Goal: Entertainment & Leisure: Consume media (video, audio)

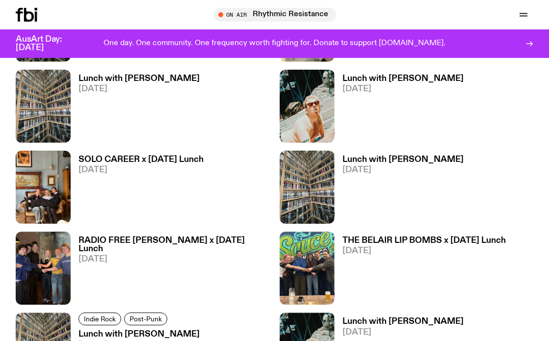
scroll to position [702, 0]
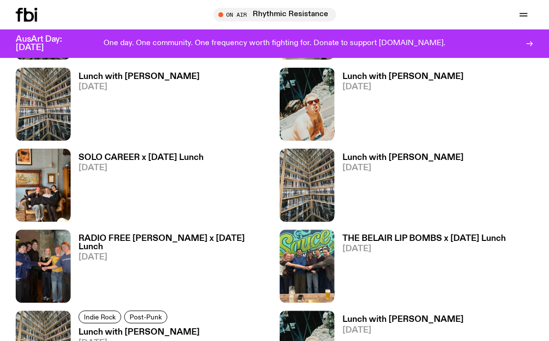
click at [96, 238] on h3 "RADIO FREE ALICE x Tuesday Lunch" at bounding box center [175, 243] width 192 height 17
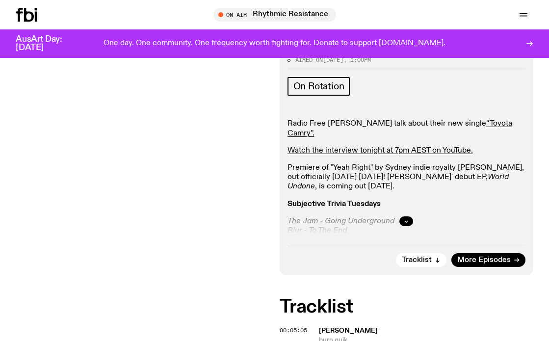
scroll to position [206, 0]
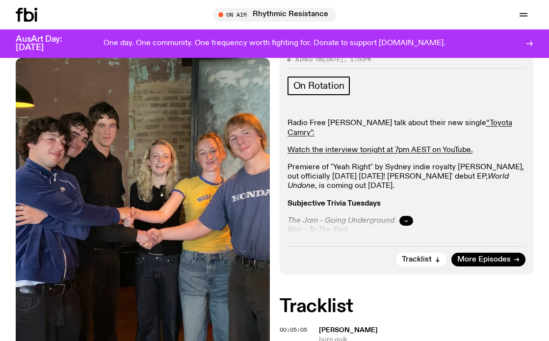
click at [407, 216] on button "button" at bounding box center [407, 221] width 14 height 10
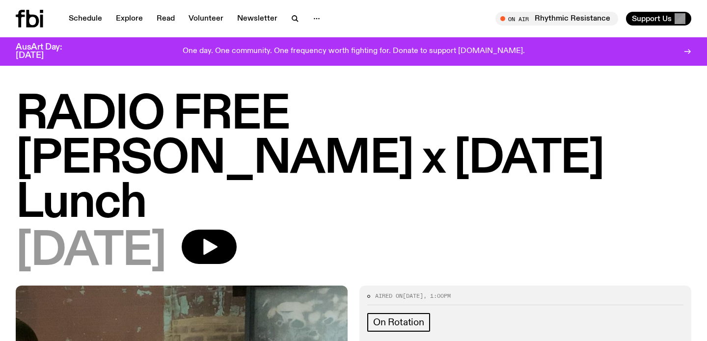
scroll to position [0, 0]
click at [291, 19] on icon "button" at bounding box center [295, 19] width 12 height 12
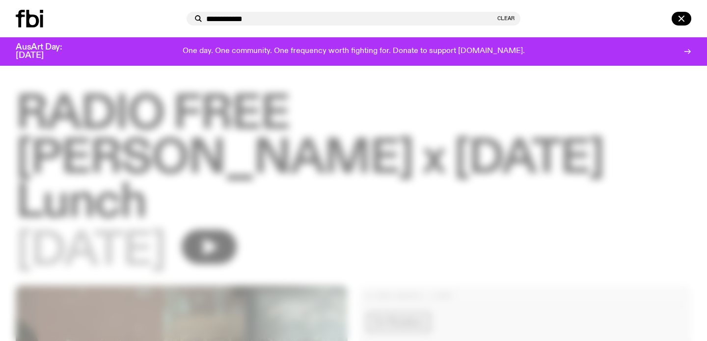
type input "**********"
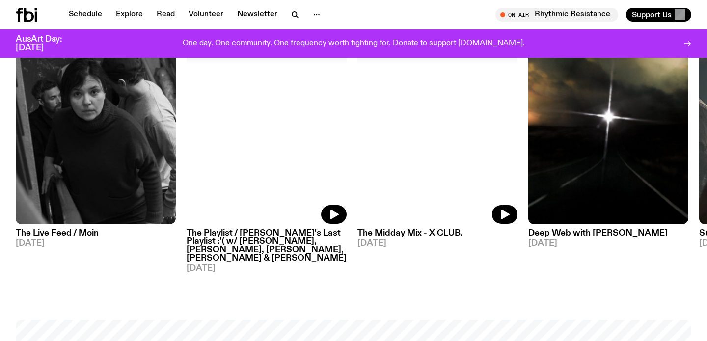
scroll to position [530, 0]
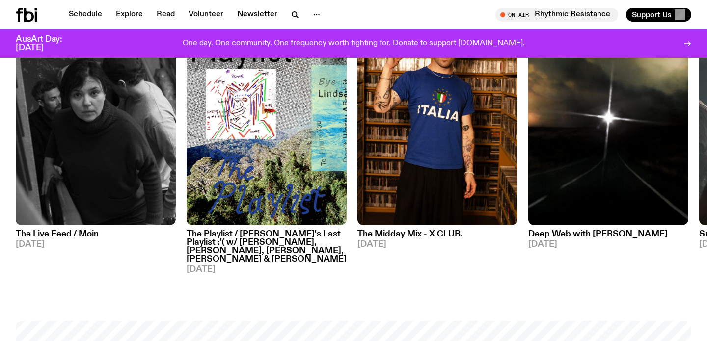
click at [82, 238] on h3 "The Live Feed / Moin" at bounding box center [96, 234] width 160 height 8
click at [231, 238] on h3 "The Playlist / Lindsay's Last Playlist :'( w/ Lindsay, Tommy, Jim, Hannah & Ali…" at bounding box center [267, 246] width 160 height 33
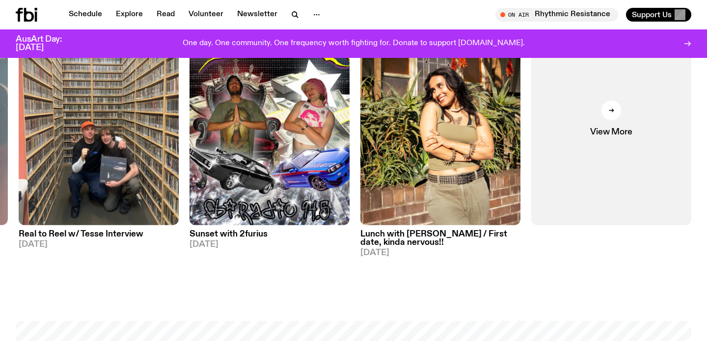
click at [100, 235] on h3 "Real to Reel w/ Tesse Interview" at bounding box center [99, 234] width 160 height 8
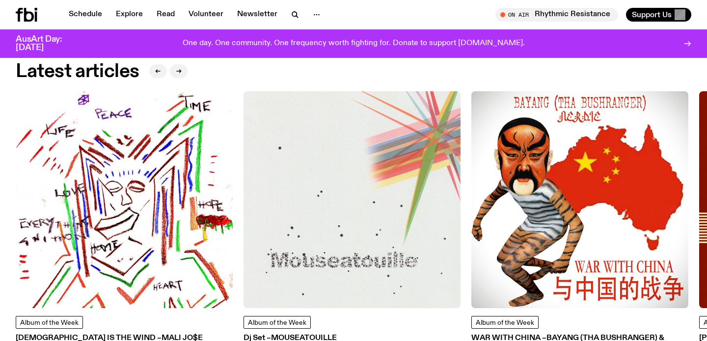
scroll to position [1216, 0]
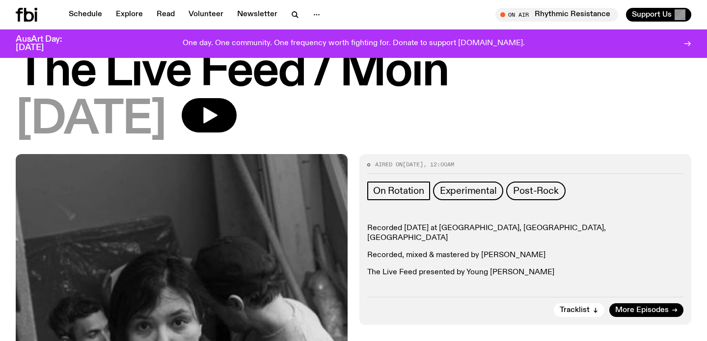
scroll to position [25, 0]
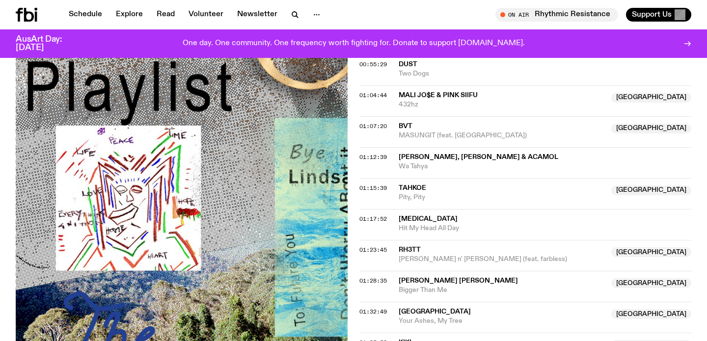
scroll to position [961, 0]
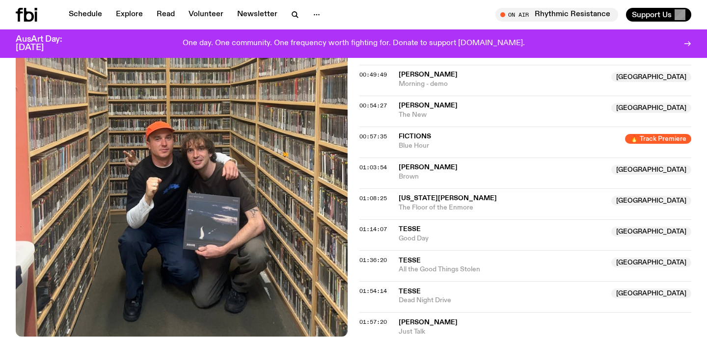
scroll to position [602, 0]
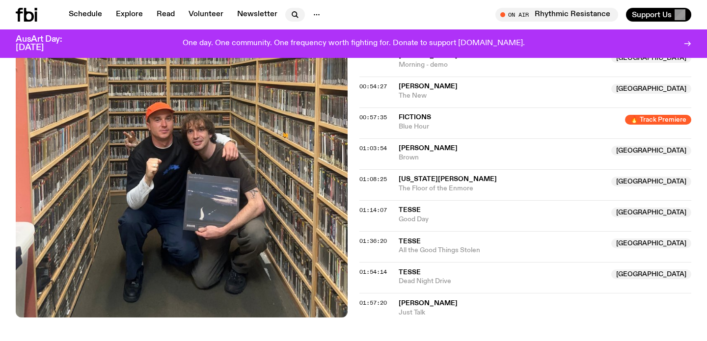
click at [294, 12] on icon "button" at bounding box center [295, 15] width 12 height 12
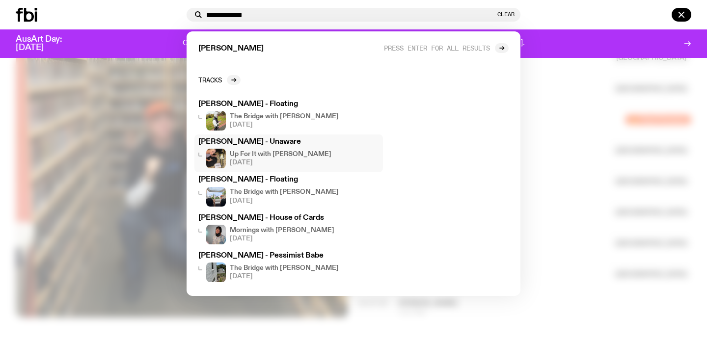
type input "**********"
click at [280, 160] on span "[DATE]" at bounding box center [281, 163] width 102 height 6
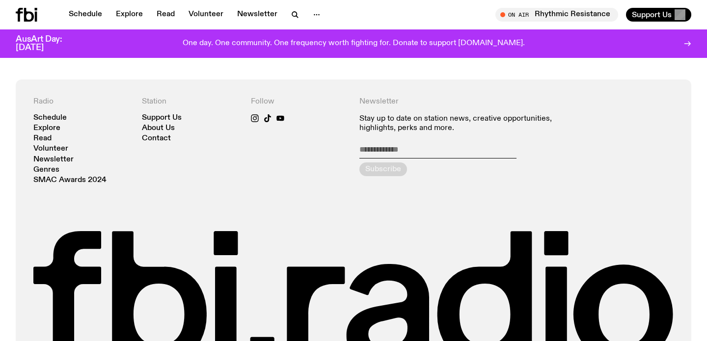
scroll to position [1889, 0]
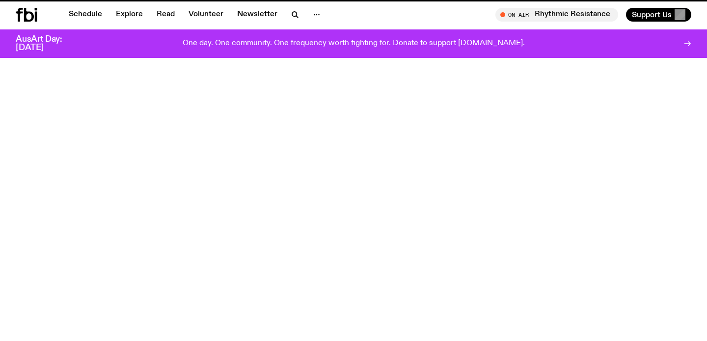
scroll to position [602, 0]
